Goal: Information Seeking & Learning: Learn about a topic

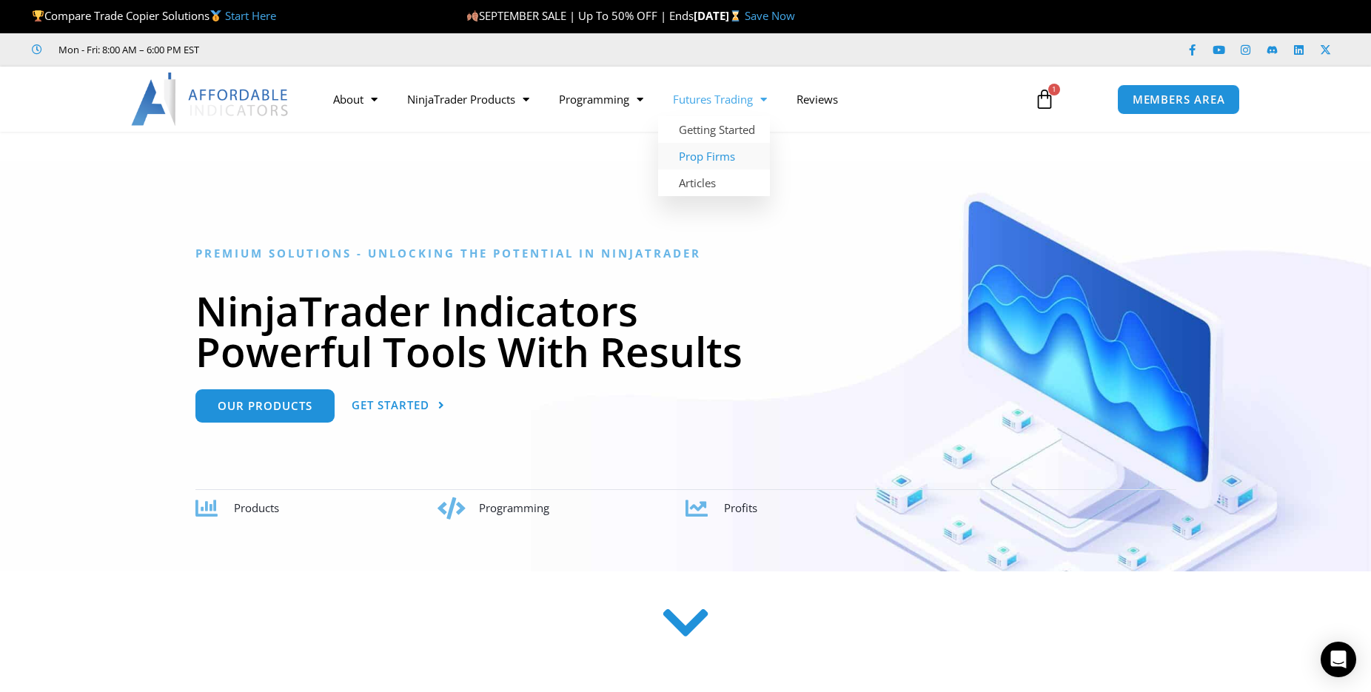
click at [720, 155] on link "Prop Firms" at bounding box center [714, 156] width 112 height 27
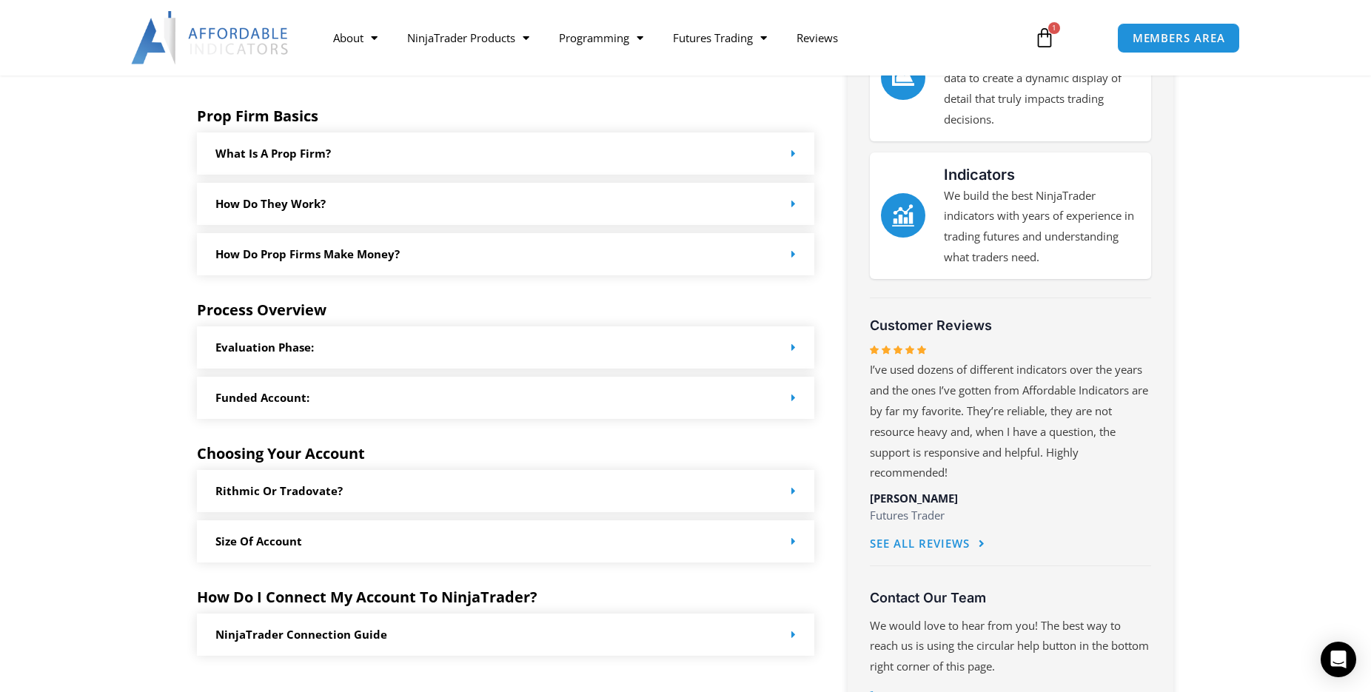
scroll to position [592, 0]
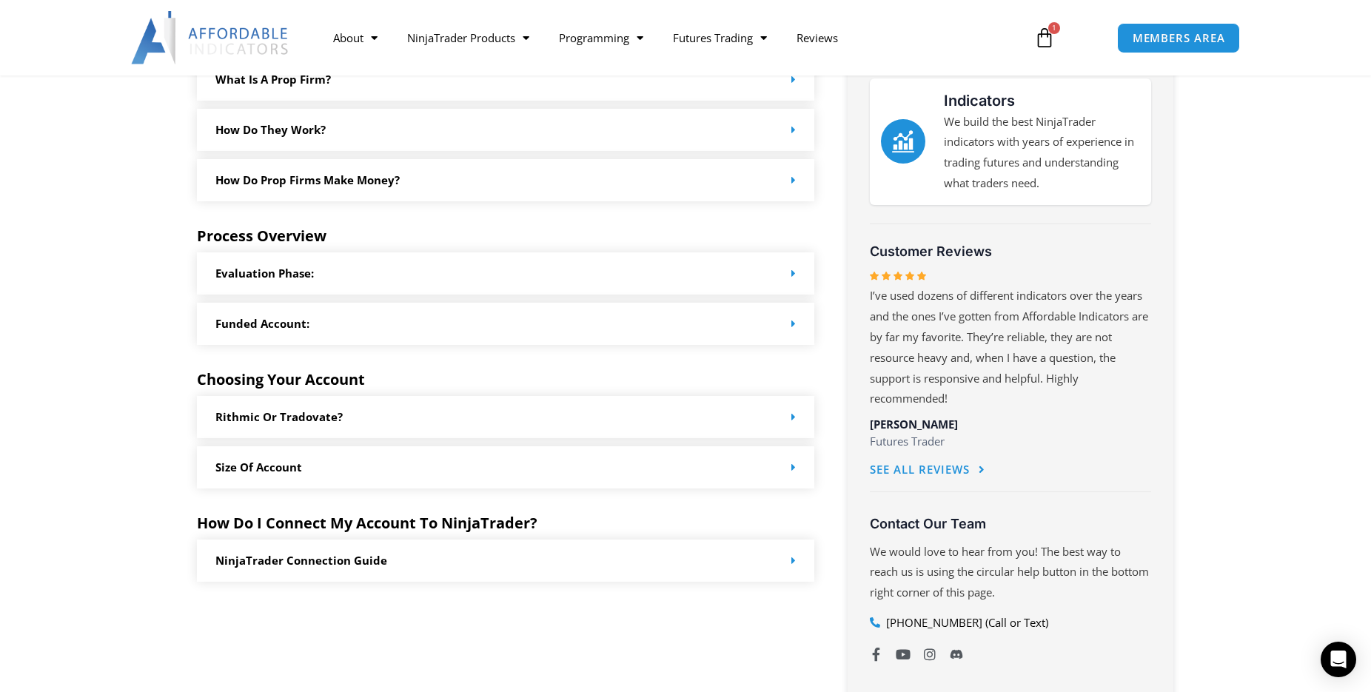
click at [766, 415] on div "Rithmic or Tradovate?" at bounding box center [505, 417] width 617 height 42
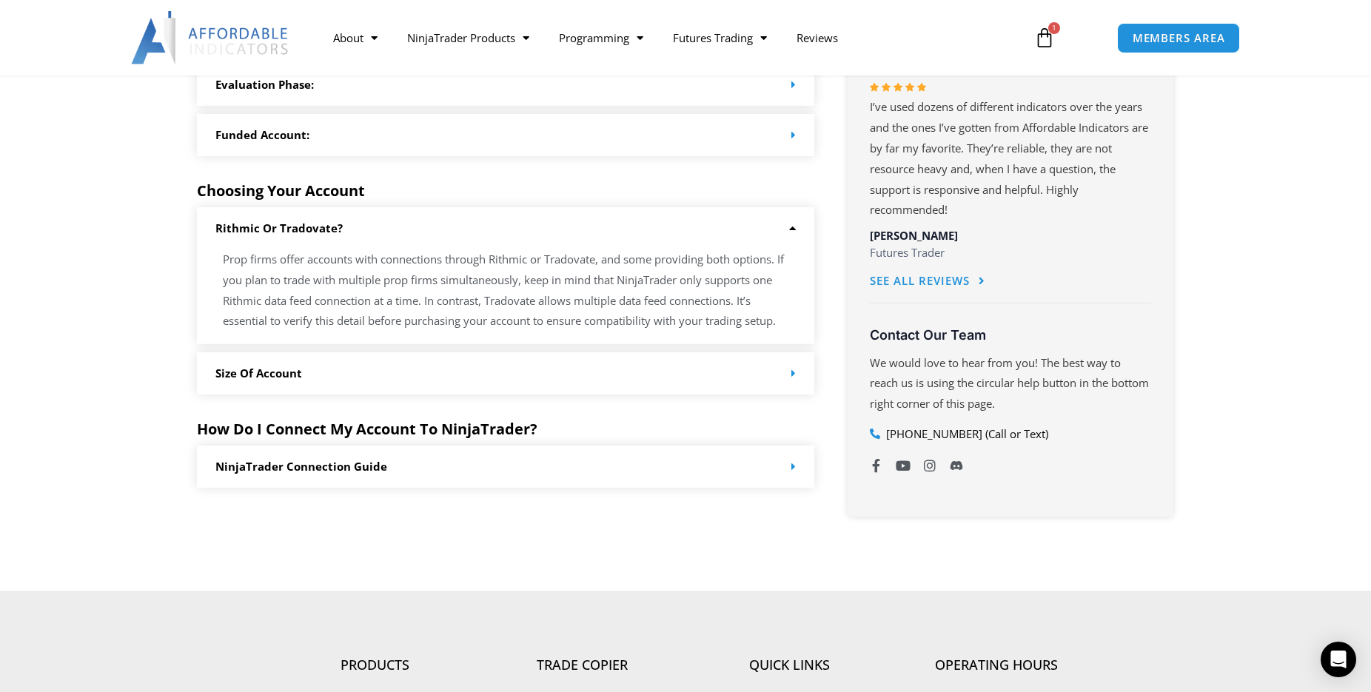
scroll to position [814, 0]
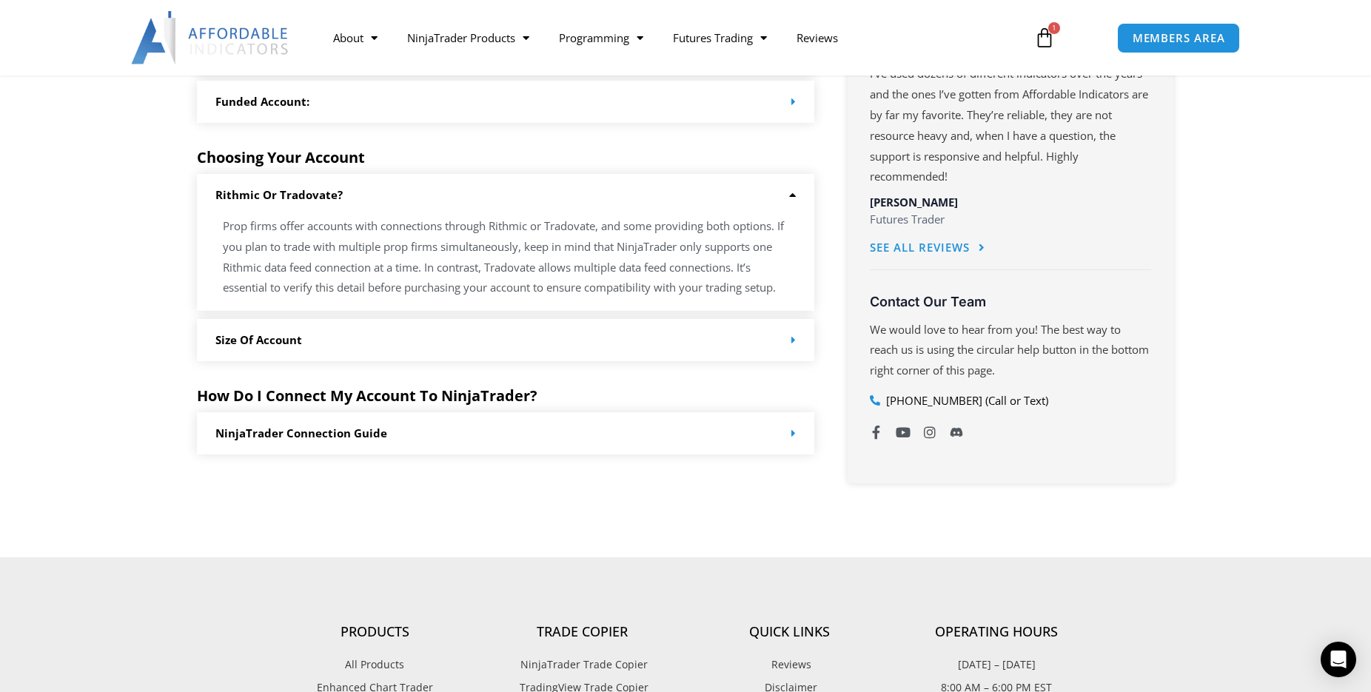
click at [783, 340] on div "Size of Account" at bounding box center [505, 340] width 617 height 42
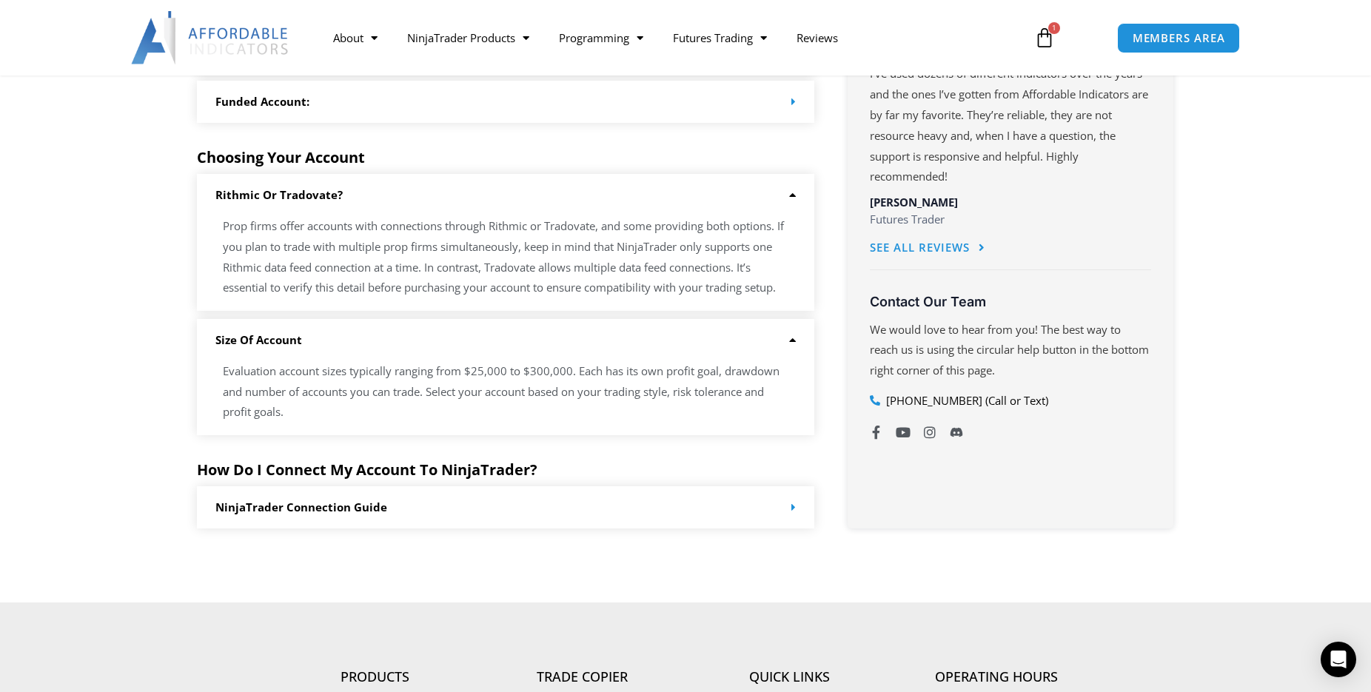
click at [783, 337] on div "Size of Account" at bounding box center [505, 340] width 617 height 42
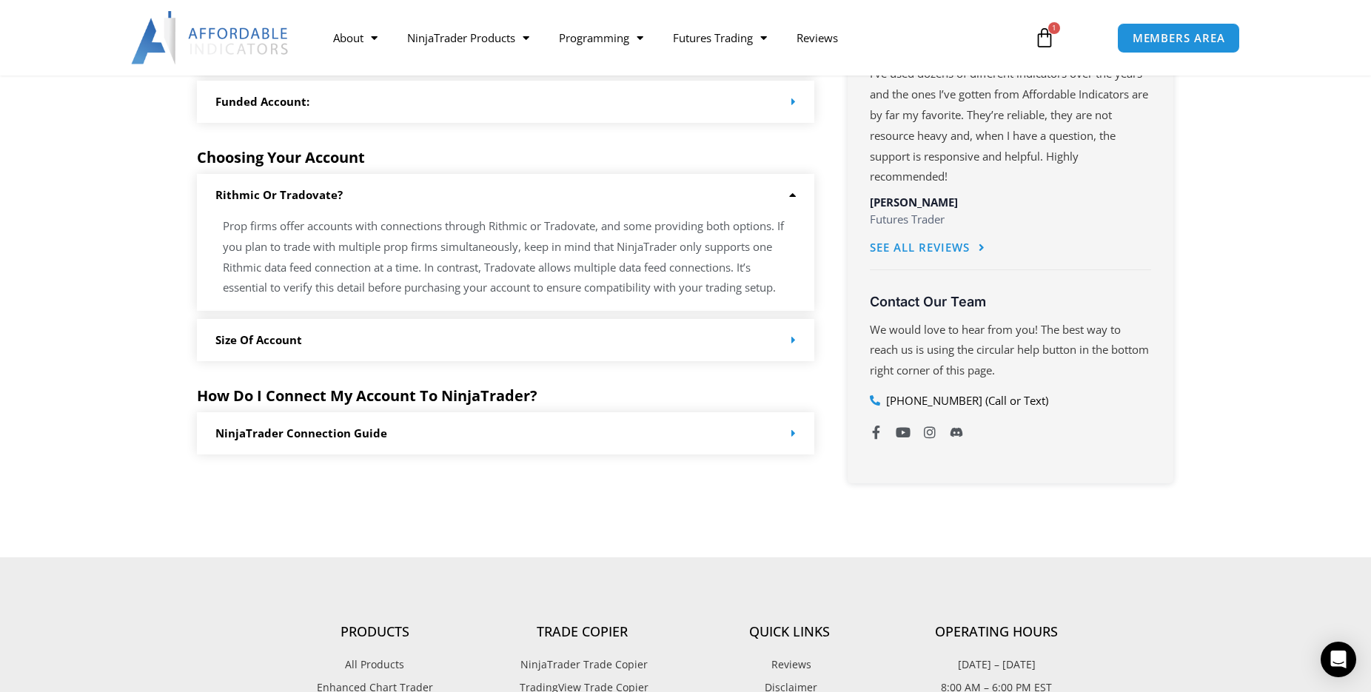
click at [794, 199] on icon at bounding box center [790, 195] width 11 height 11
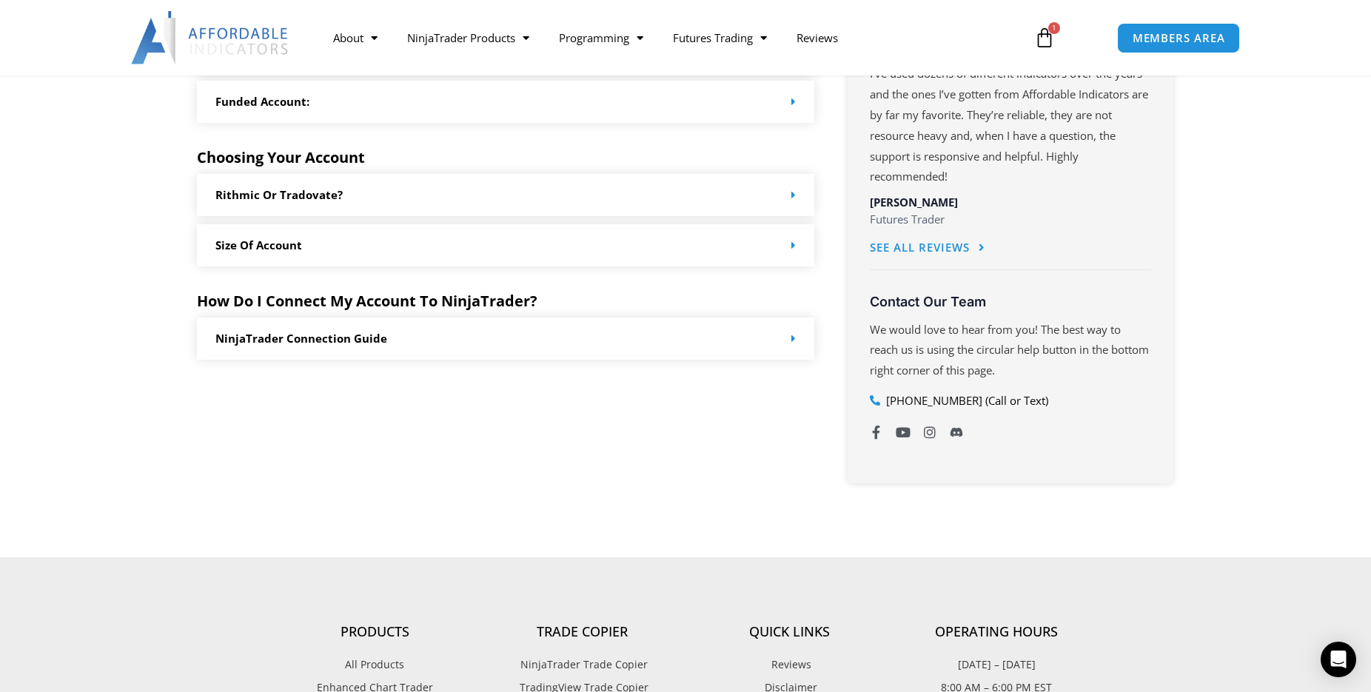
click at [789, 342] on span at bounding box center [790, 338] width 11 height 11
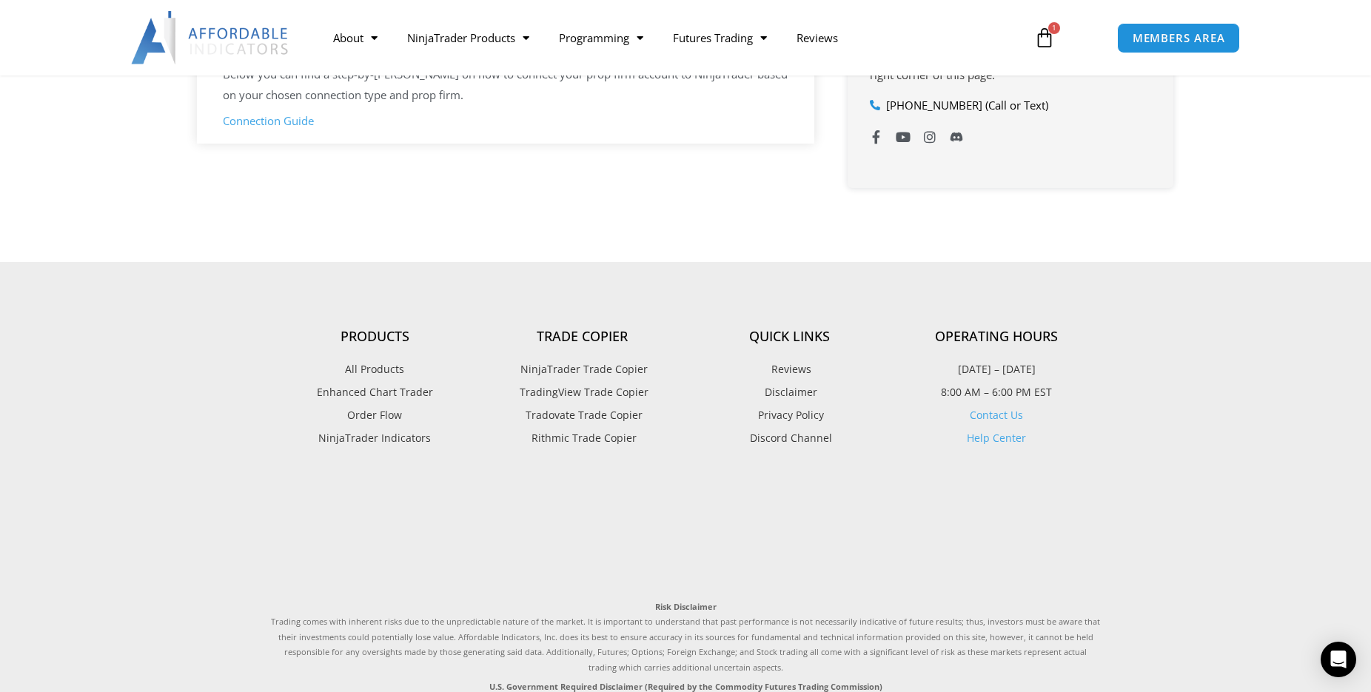
scroll to position [1111, 0]
click at [592, 369] on span "NinjaTrader Trade Copier" at bounding box center [582, 368] width 131 height 19
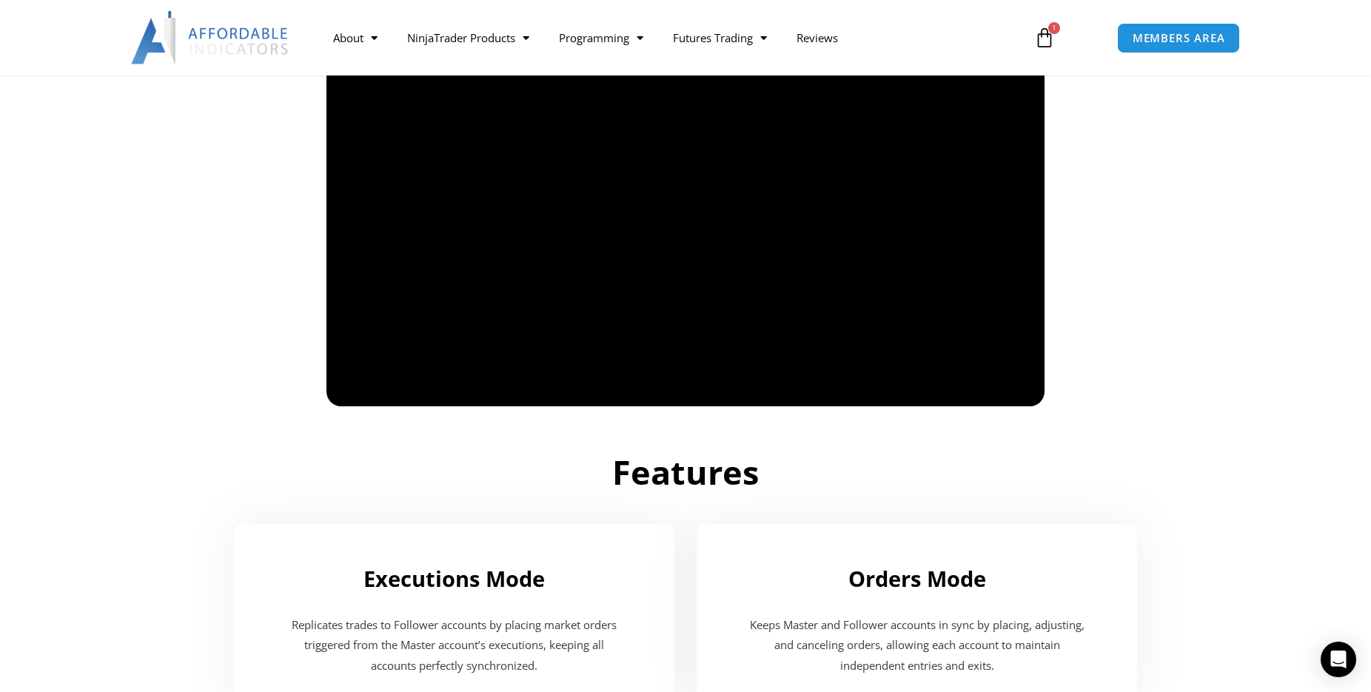
scroll to position [1185, 0]
